Goal: Task Accomplishment & Management: Manage account settings

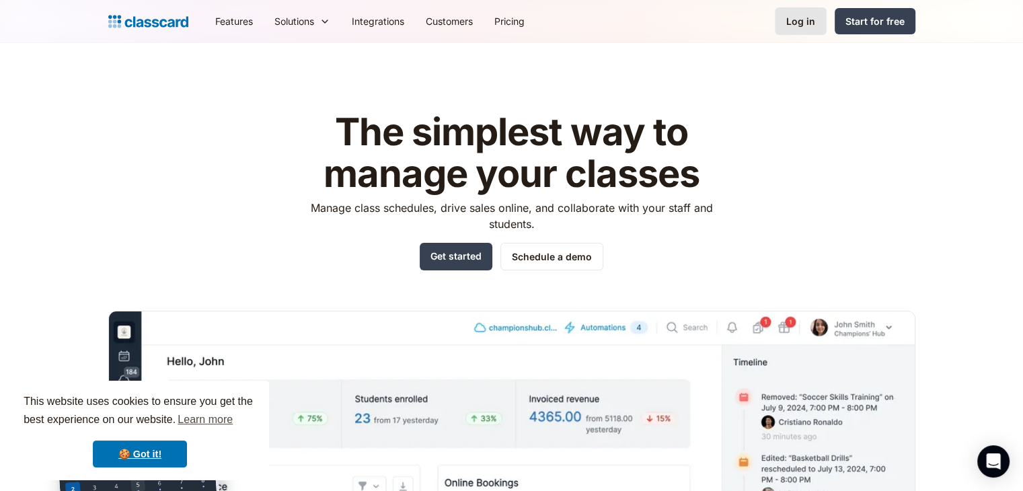
click at [824, 9] on link "Log in" at bounding box center [801, 21] width 52 height 28
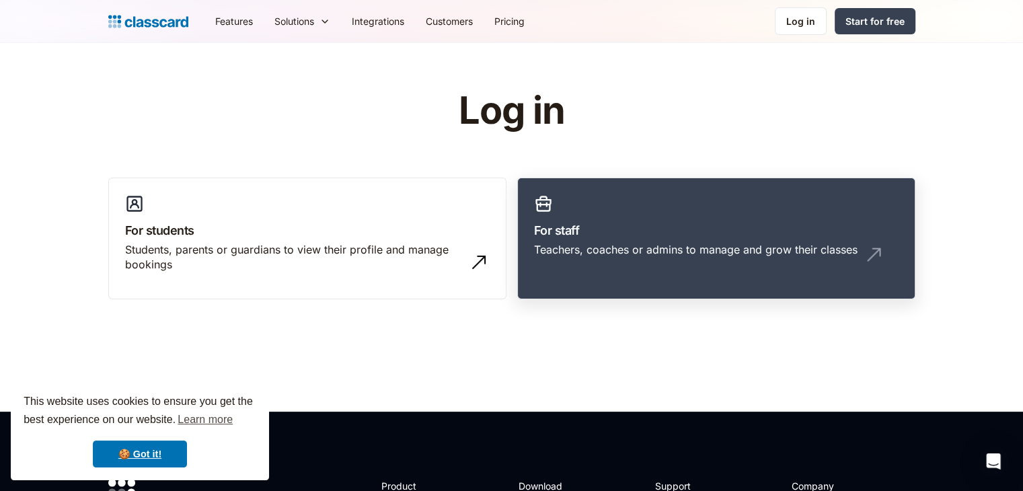
click at [777, 256] on div "Teachers, coaches or admins to manage and grow their classes" at bounding box center [695, 249] width 323 height 15
